Goal: Task Accomplishment & Management: Manage account settings

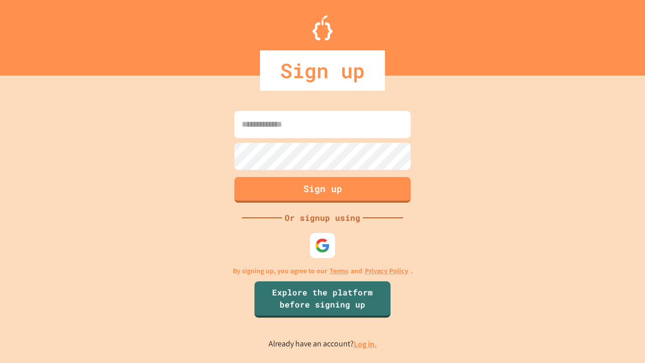
click at [366, 344] on link "Log in." at bounding box center [365, 344] width 23 height 11
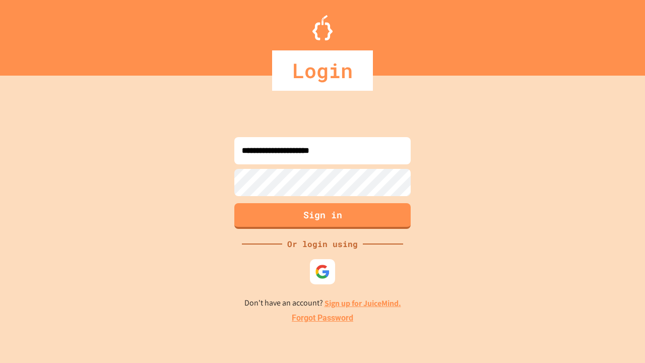
type input "**********"
